Goal: Task Accomplishment & Management: Manage account settings

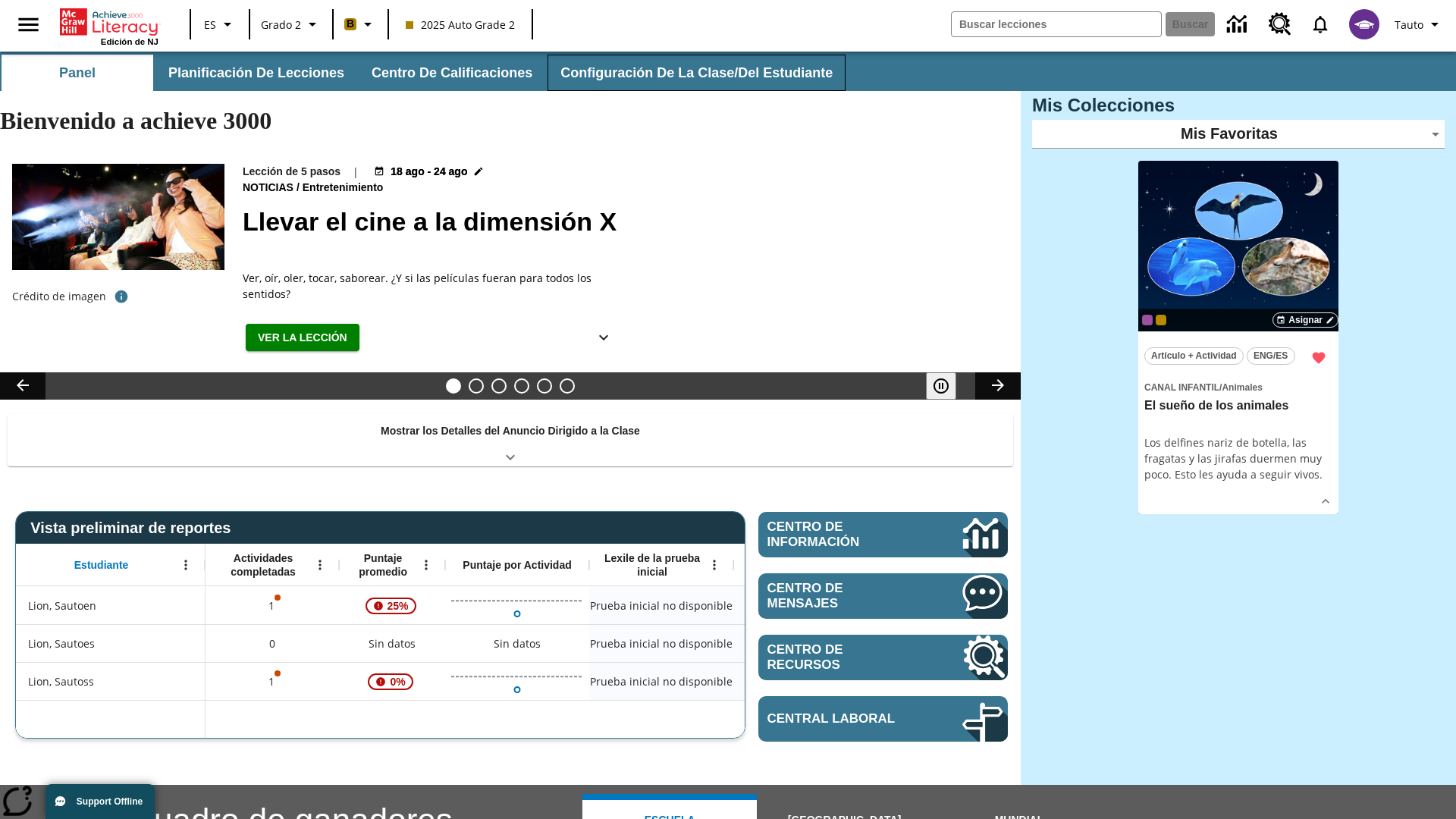
click at [686, 72] on button "Configuración de la clase/del estudiante" at bounding box center [696, 72] width 298 height 36
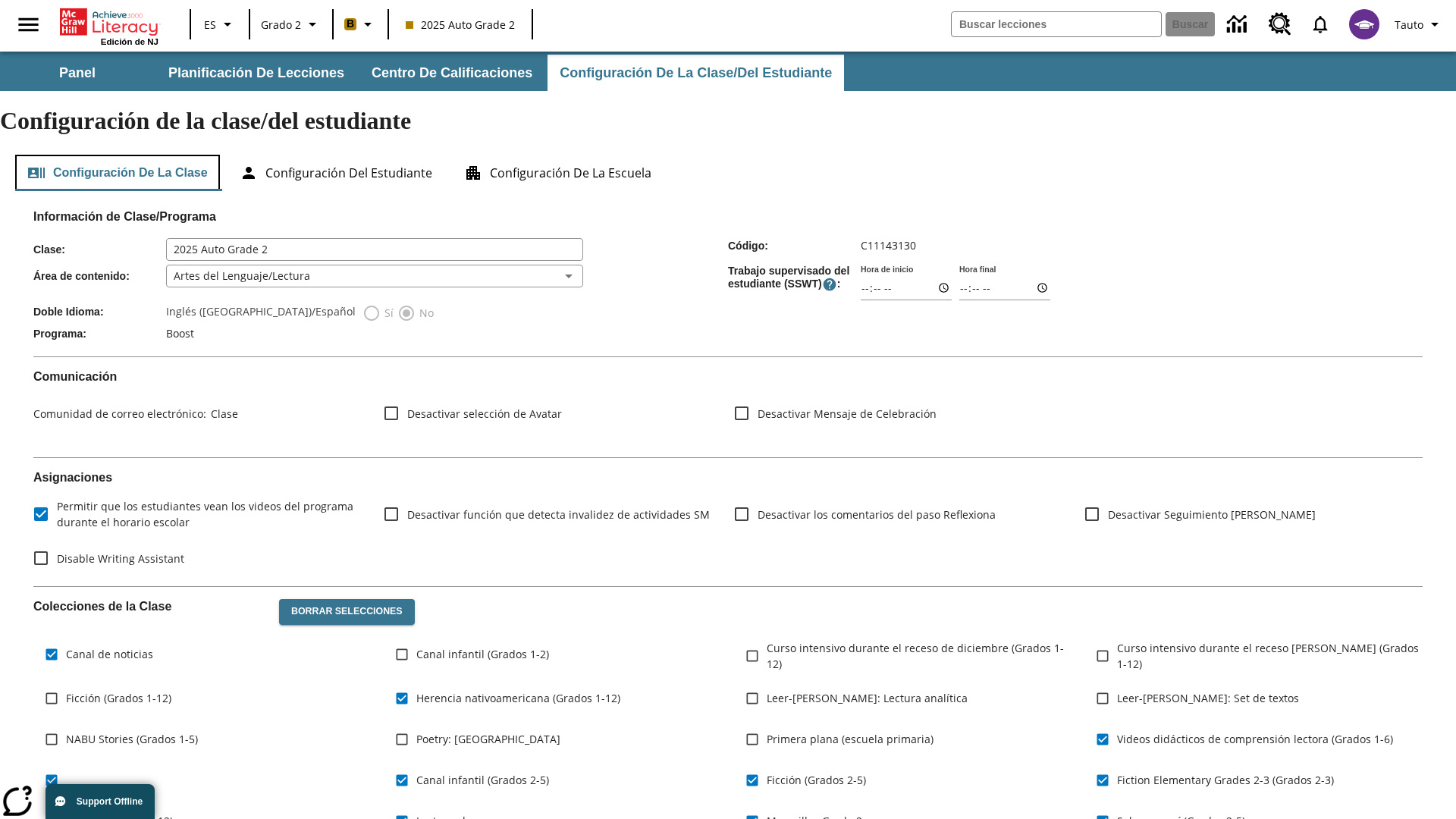
click at [118, 154] on button "Configuración de la clase" at bounding box center [117, 172] width 205 height 36
type input "17:35"
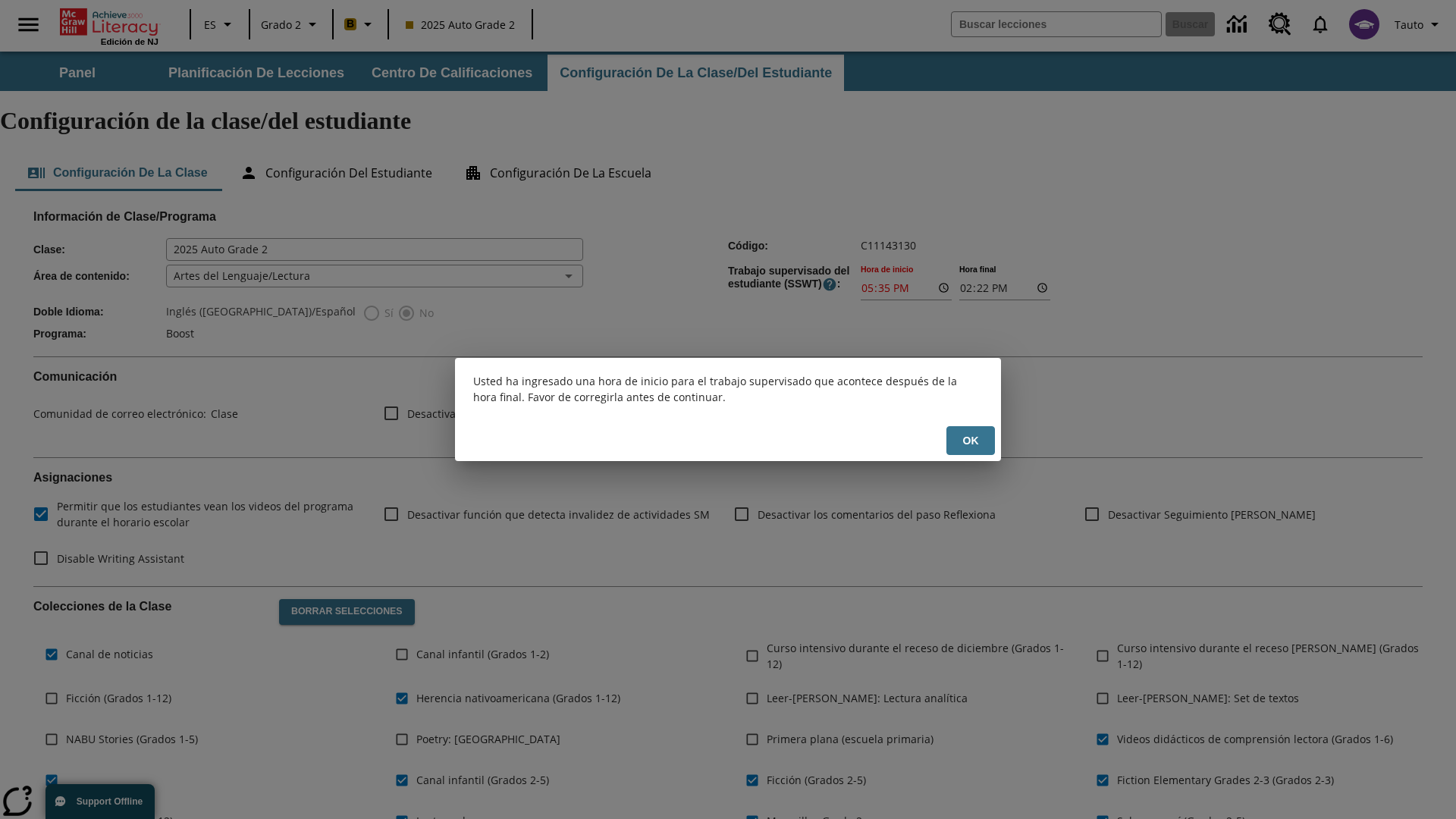
scroll to position [222, 0]
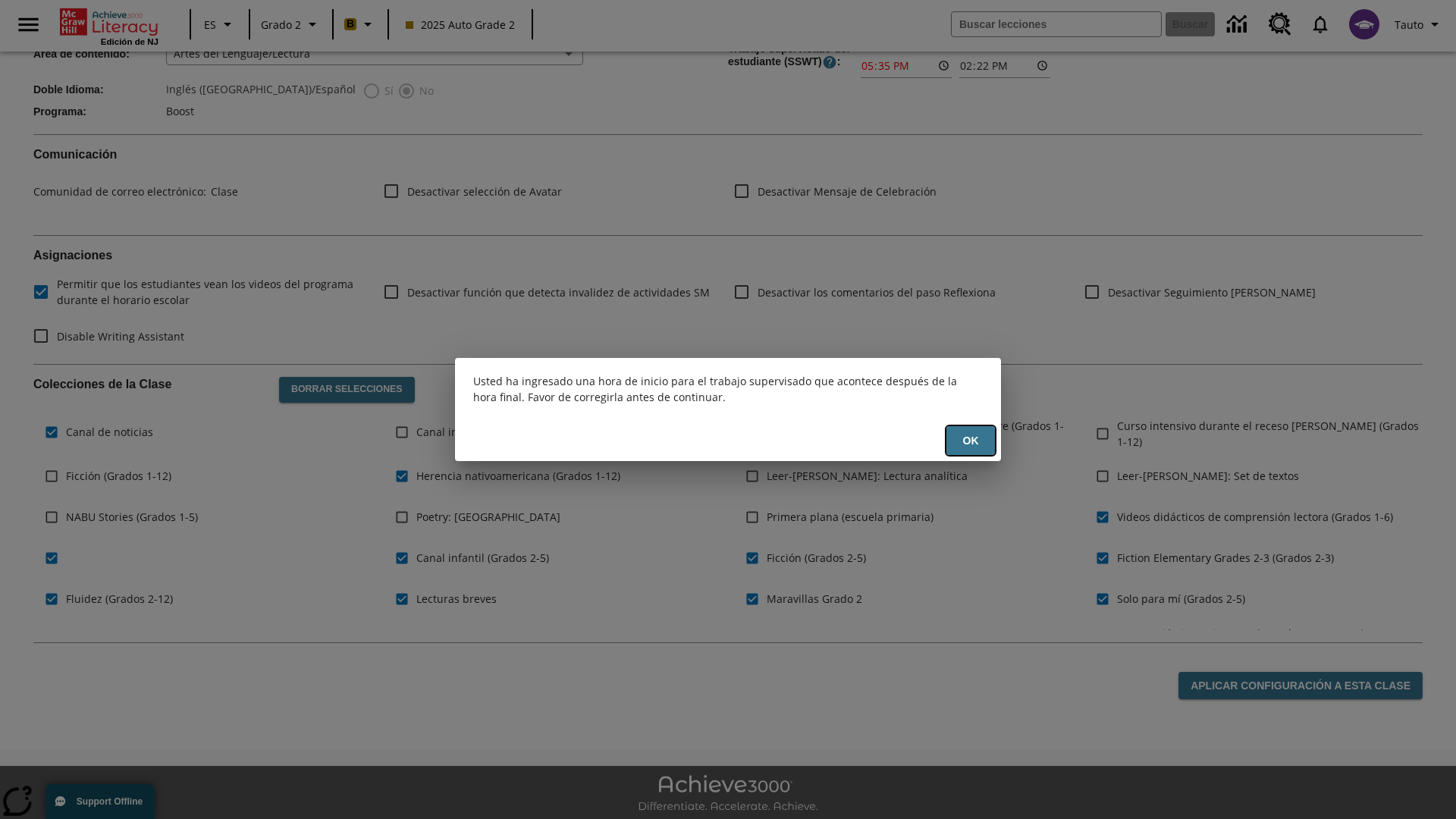
click at [971, 440] on button "OK" at bounding box center [971, 441] width 49 height 30
type input "17:35"
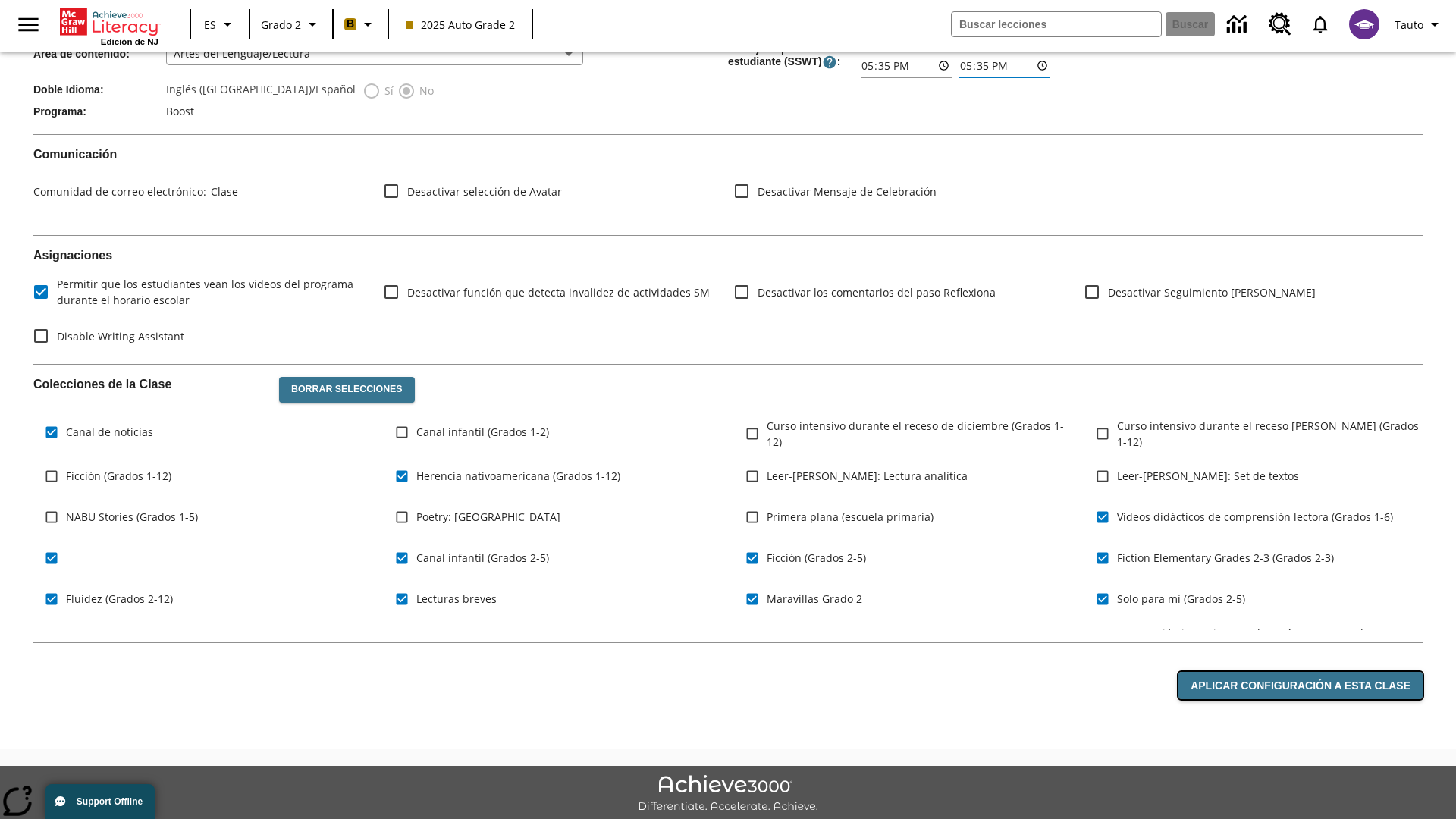
click at [1303, 672] on button "Aplicar configuración a esta clase" at bounding box center [1301, 686] width 244 height 28
type input "23:35"
type input "23:36"
click at [1303, 672] on button "Aplicar configuración a esta clase" at bounding box center [1301, 686] width 244 height 28
